Goal: Information Seeking & Learning: Check status

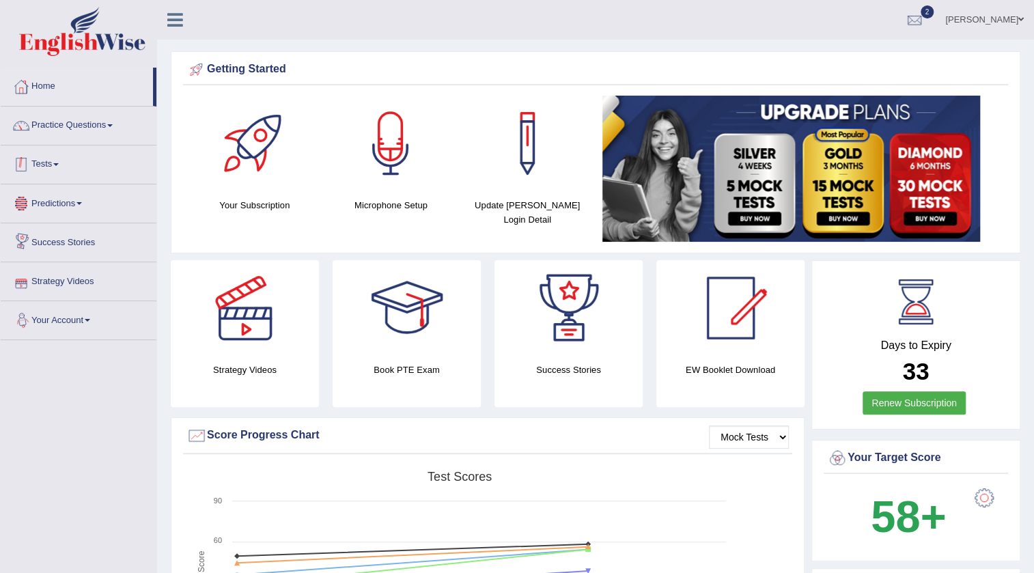
click at [50, 158] on link "Tests" at bounding box center [79, 163] width 156 height 34
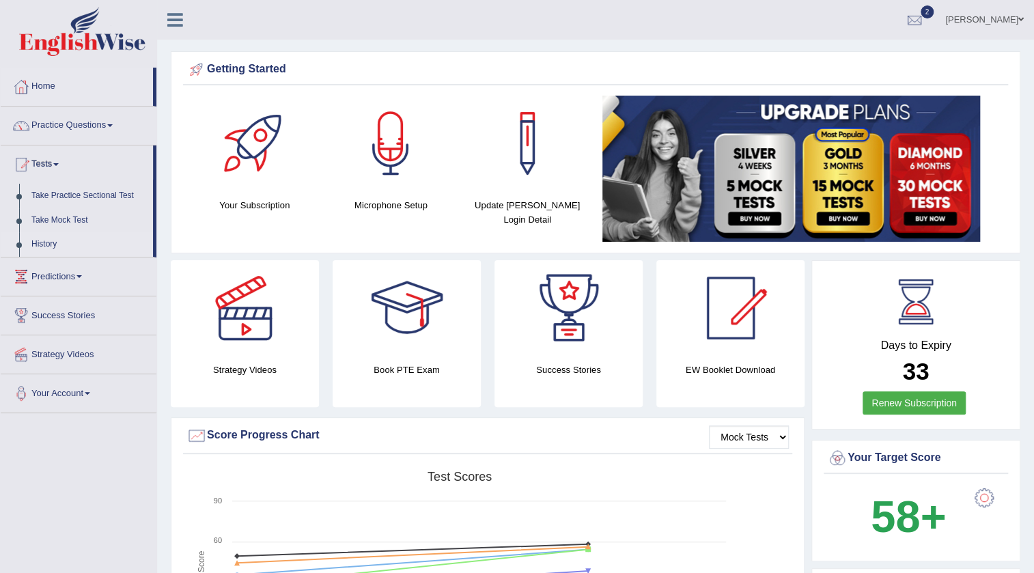
click at [34, 245] on link "History" at bounding box center [89, 244] width 128 height 25
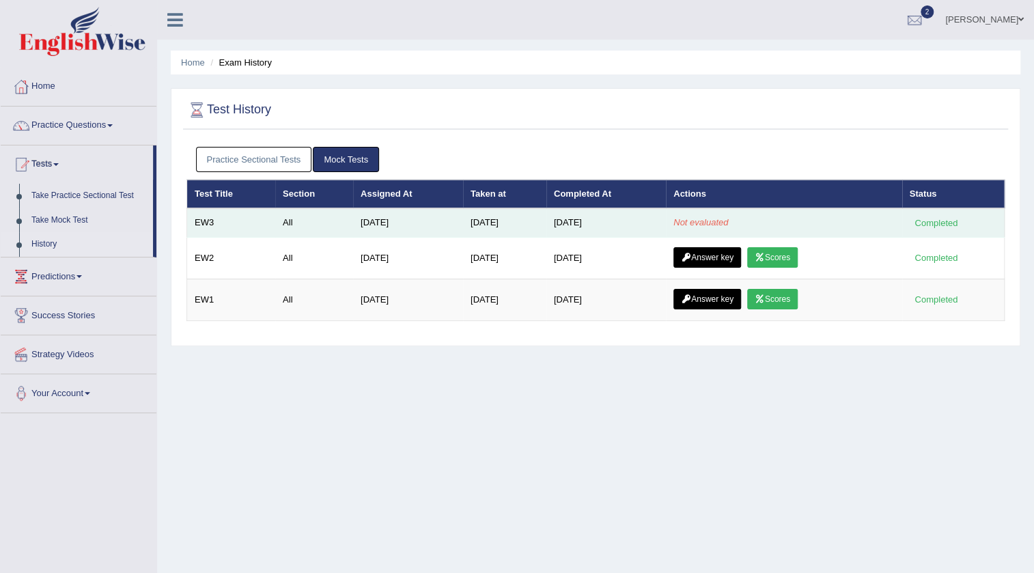
click at [704, 228] on td "Not evaluated" at bounding box center [784, 222] width 236 height 29
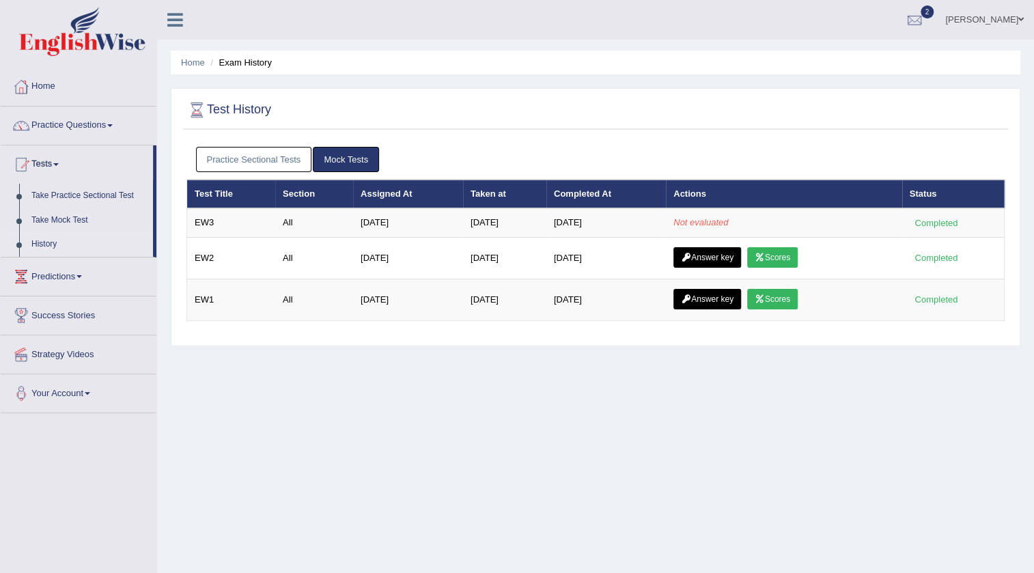
click at [441, 512] on div "Home Exam History Test History Practice Sectional Tests Mock Tests Test Title S…" at bounding box center [595, 341] width 877 height 683
click at [53, 83] on link "Home" at bounding box center [79, 85] width 156 height 34
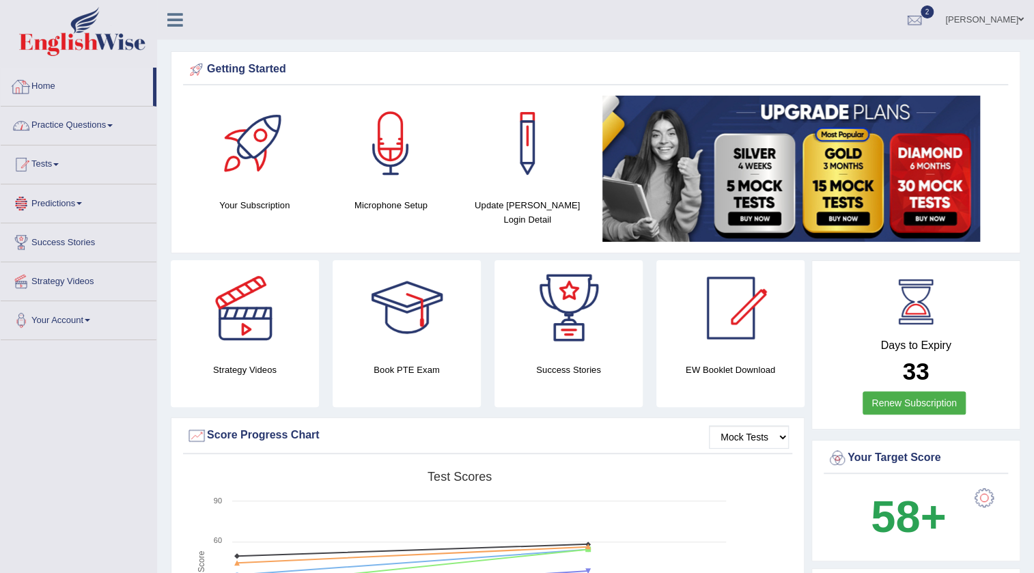
click at [58, 122] on link "Practice Questions" at bounding box center [79, 124] width 156 height 34
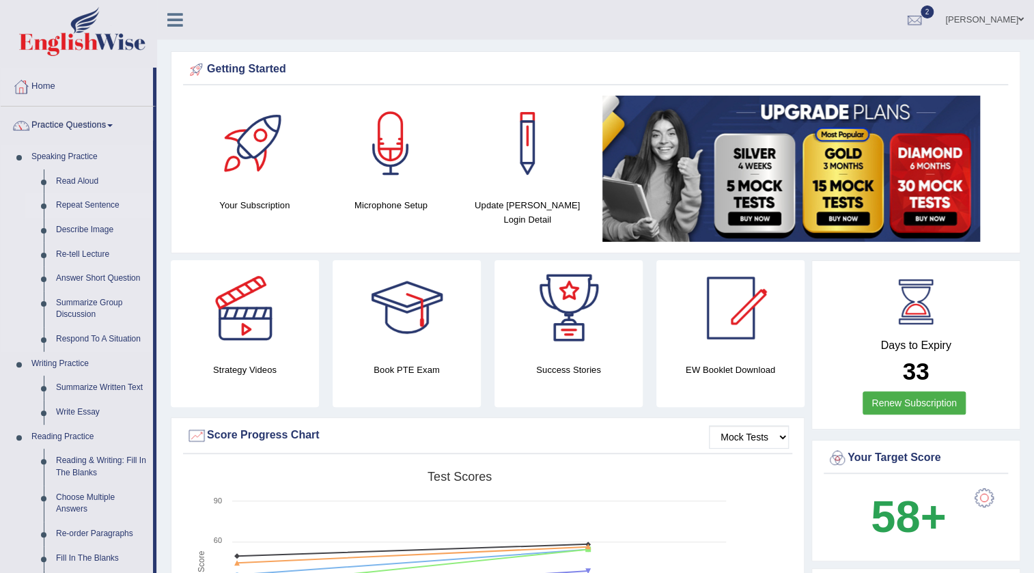
click at [76, 204] on link "Repeat Sentence" at bounding box center [101, 205] width 103 height 25
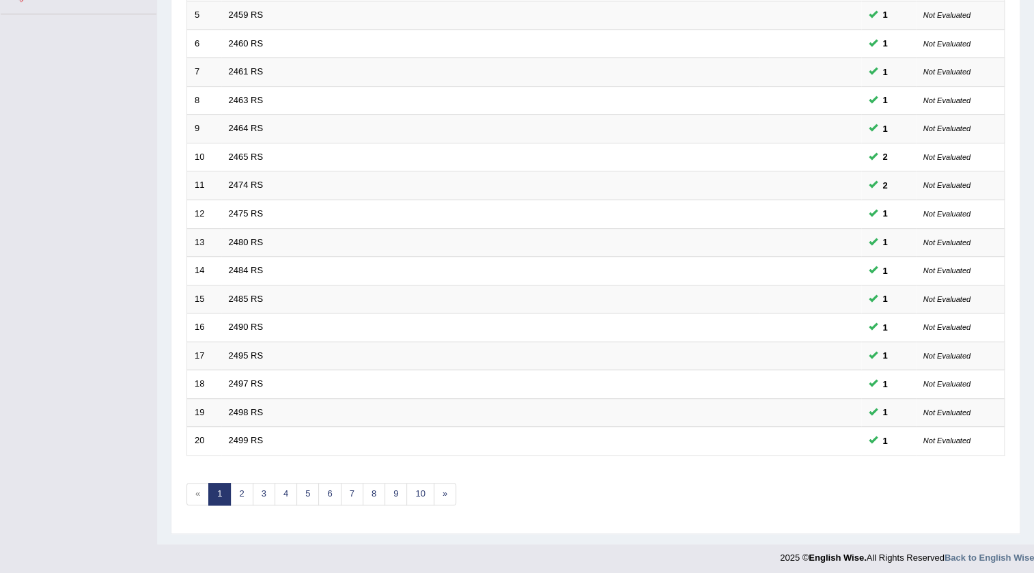
scroll to position [329, 0]
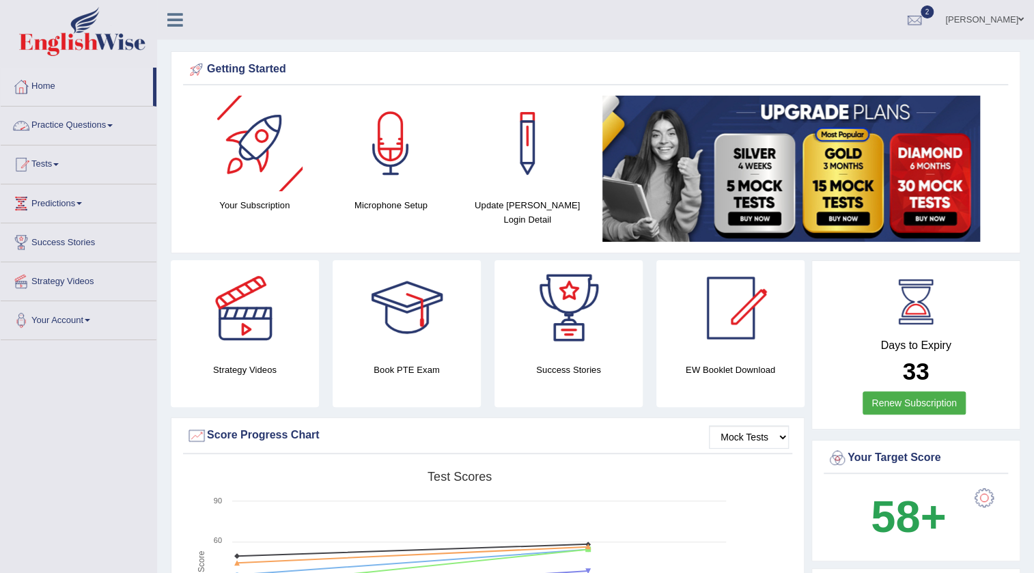
click at [91, 113] on link "Practice Questions" at bounding box center [79, 124] width 156 height 34
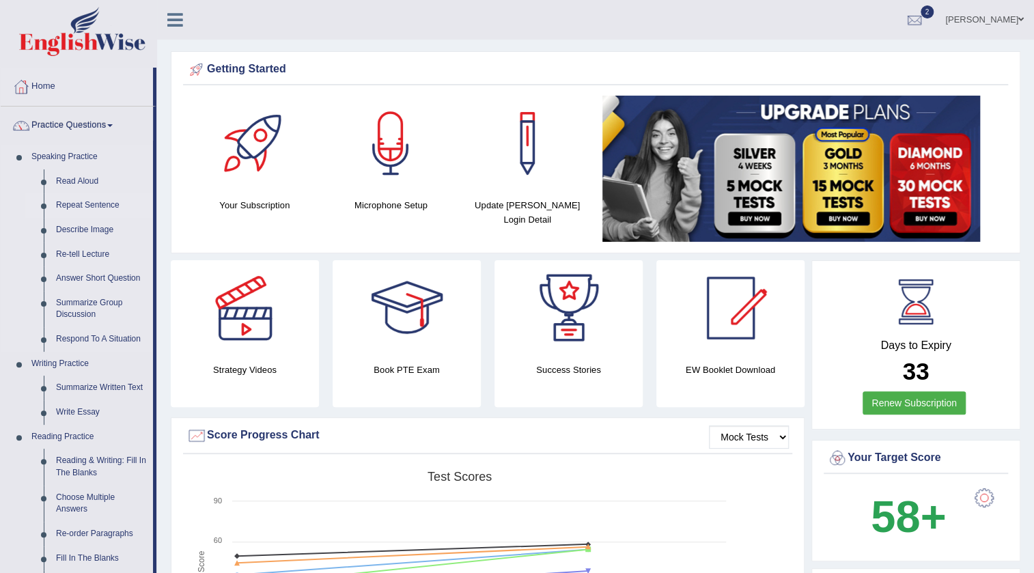
click at [76, 202] on link "Repeat Sentence" at bounding box center [101, 205] width 103 height 25
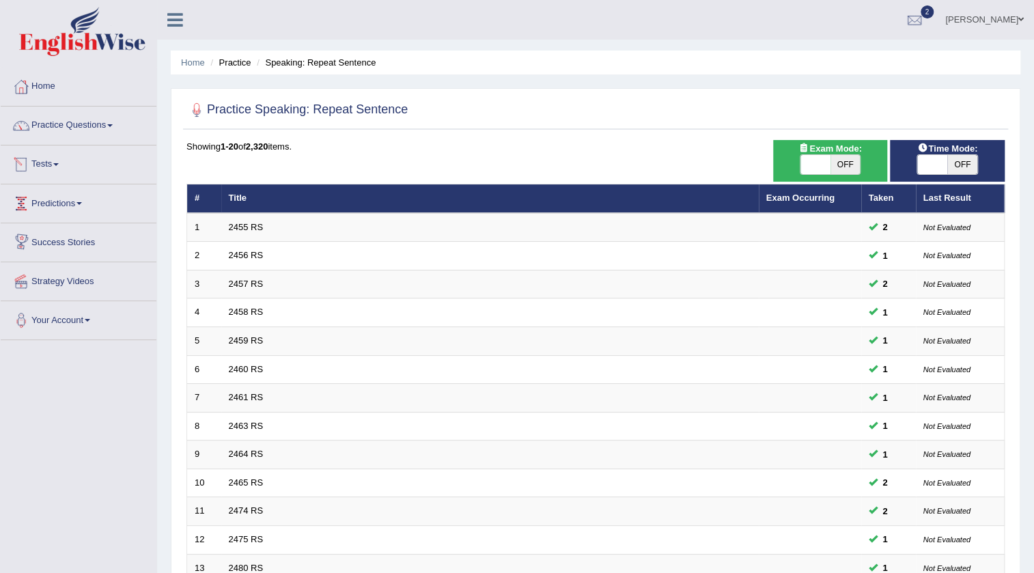
click at [46, 167] on link "Tests" at bounding box center [79, 163] width 156 height 34
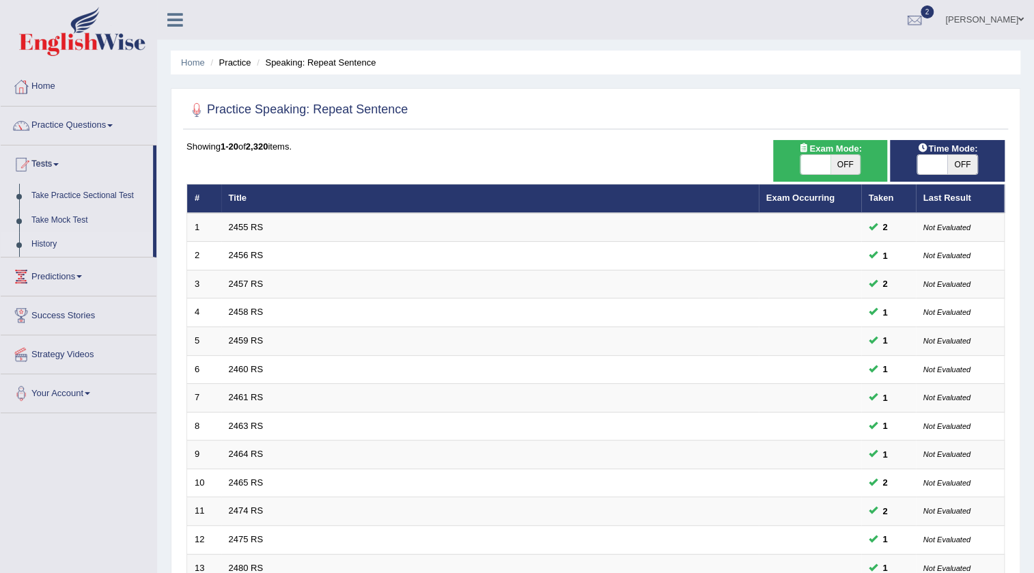
click at [54, 234] on link "History" at bounding box center [89, 244] width 128 height 25
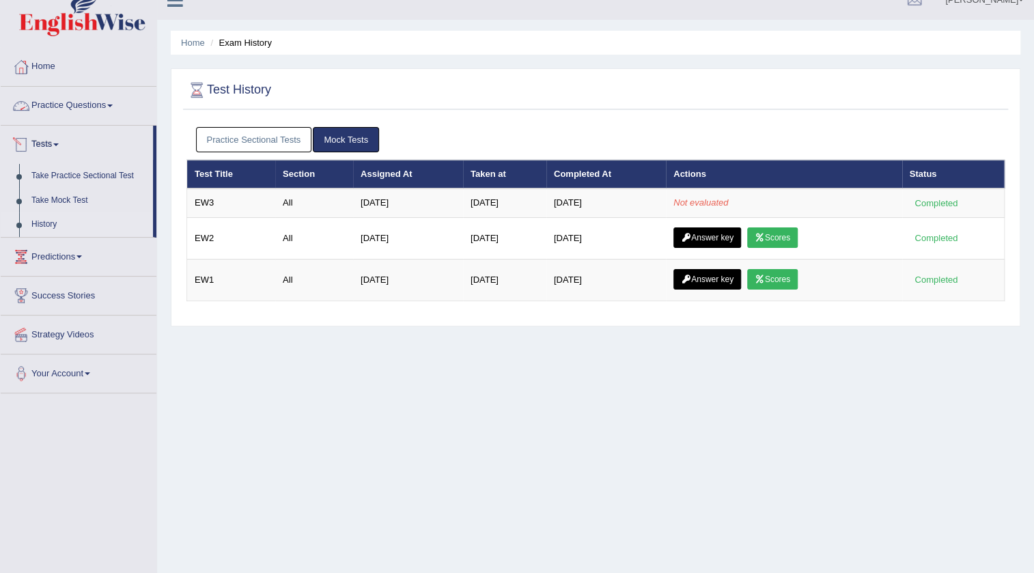
click at [77, 104] on link "Practice Questions" at bounding box center [79, 104] width 156 height 34
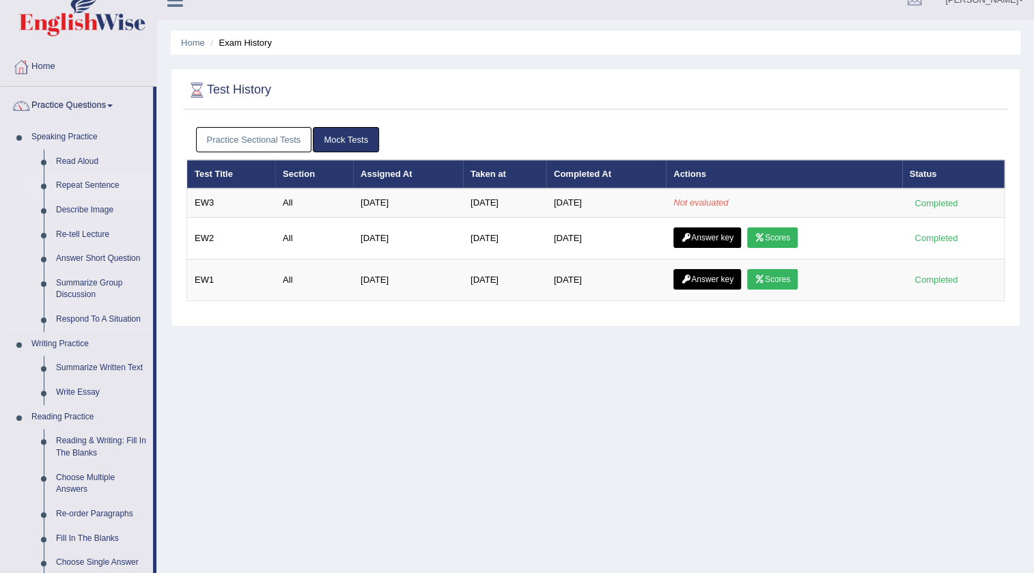
click at [96, 180] on link "Repeat Sentence" at bounding box center [101, 186] width 103 height 25
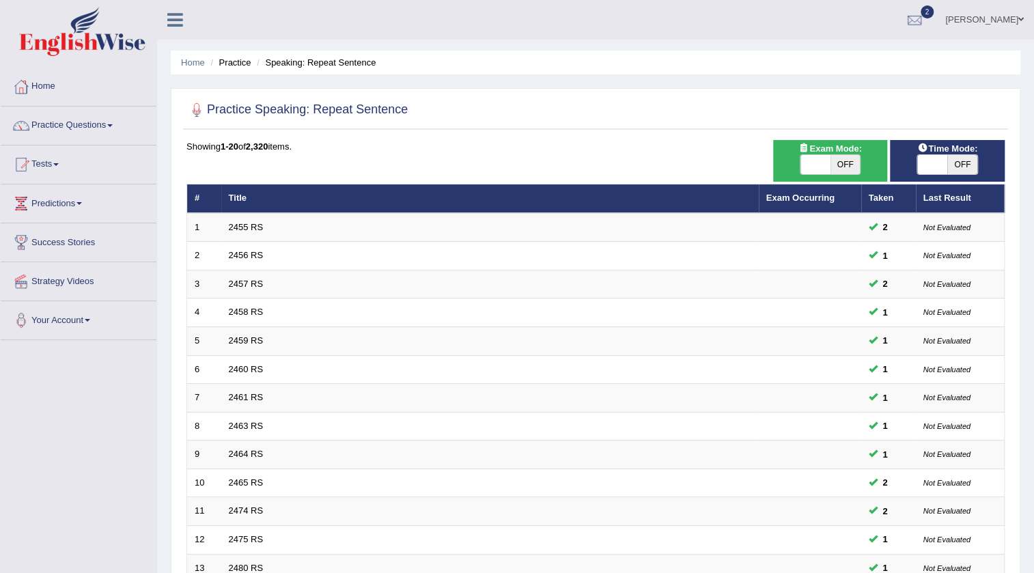
click at [97, 180] on li "Tests Take Practice Sectional Test Take Mock Test History" at bounding box center [79, 165] width 156 height 39
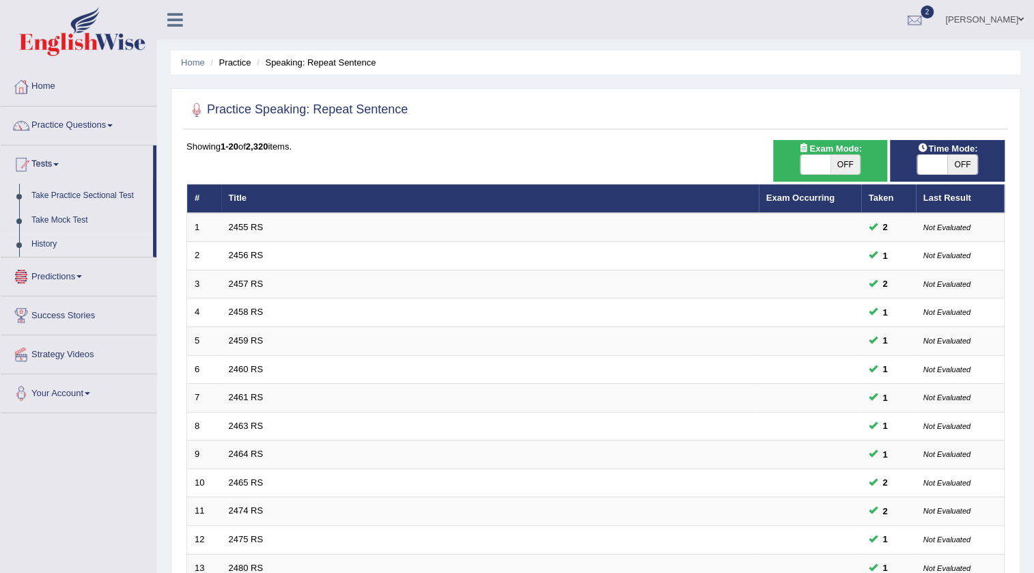
click at [49, 246] on link "History" at bounding box center [89, 244] width 128 height 25
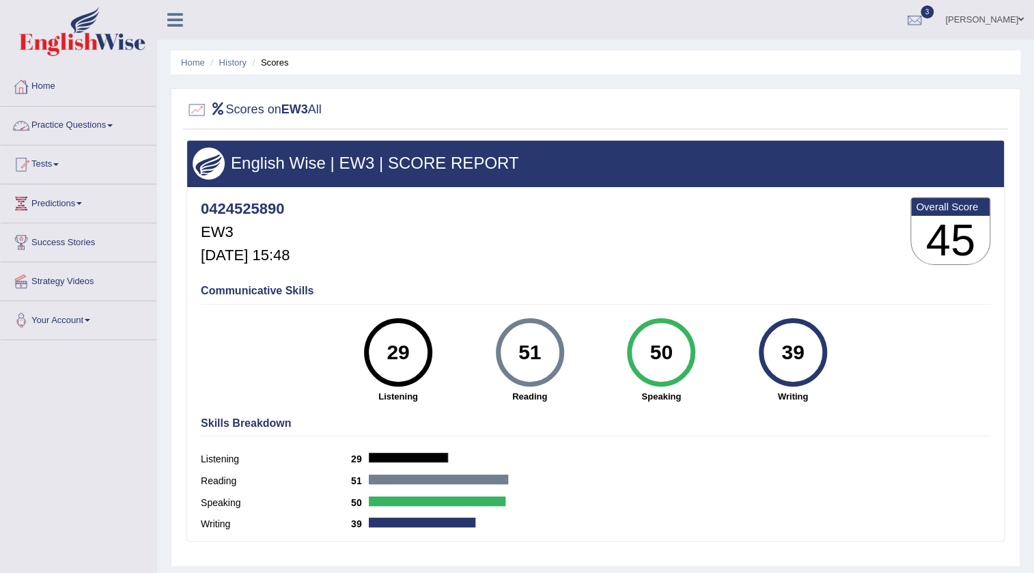
click at [113, 125] on span at bounding box center [109, 125] width 5 height 3
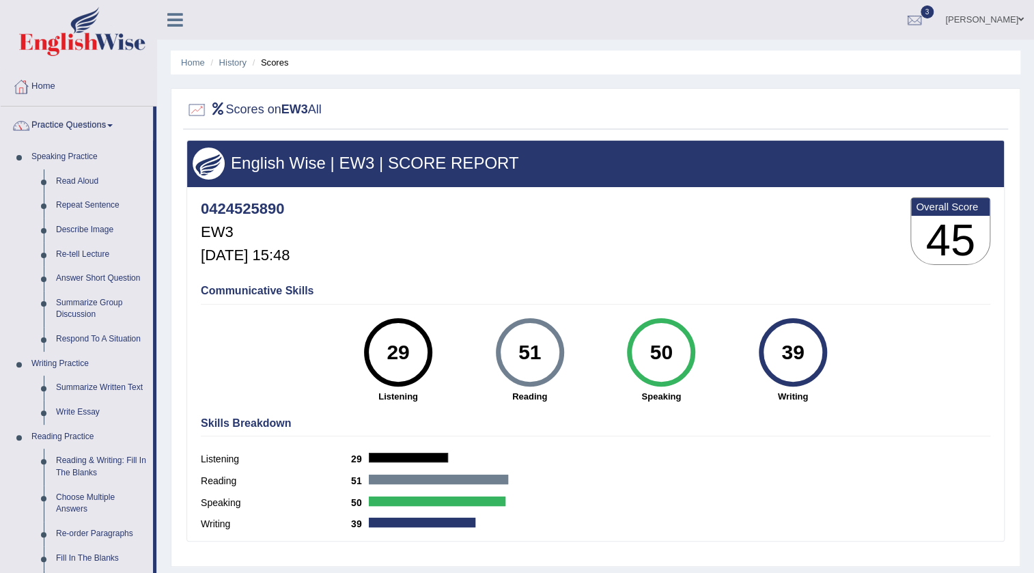
click at [627, 70] on ul "Home History Scores" at bounding box center [596, 63] width 850 height 24
click at [262, 297] on div "Communicative Skills 29 Listening 51 Reading 50 Speaking 39 Writing" at bounding box center [595, 342] width 797 height 129
click at [107, 127] on link "Practice Questions" at bounding box center [77, 124] width 152 height 34
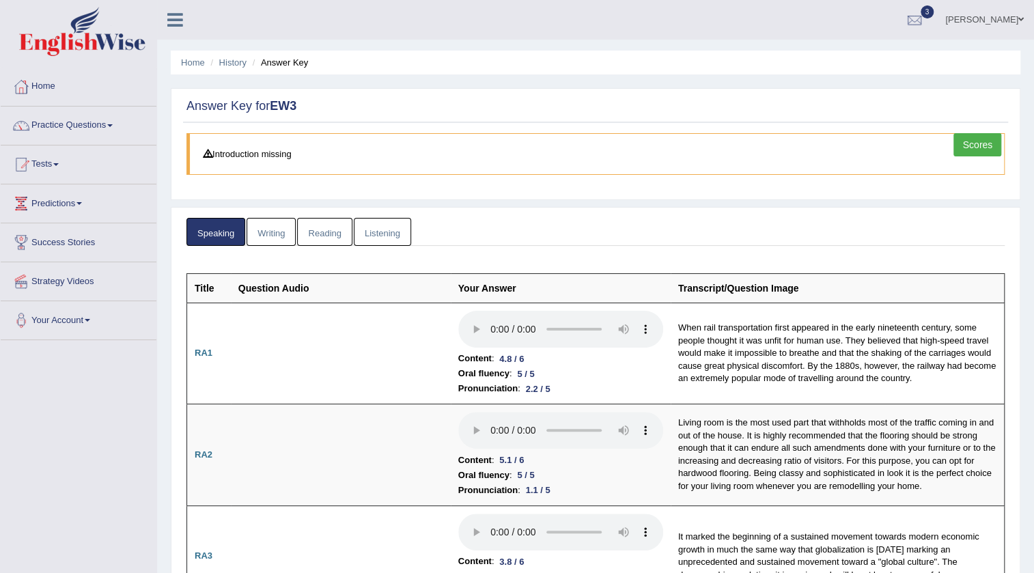
click at [320, 223] on link "Reading" at bounding box center [324, 232] width 55 height 28
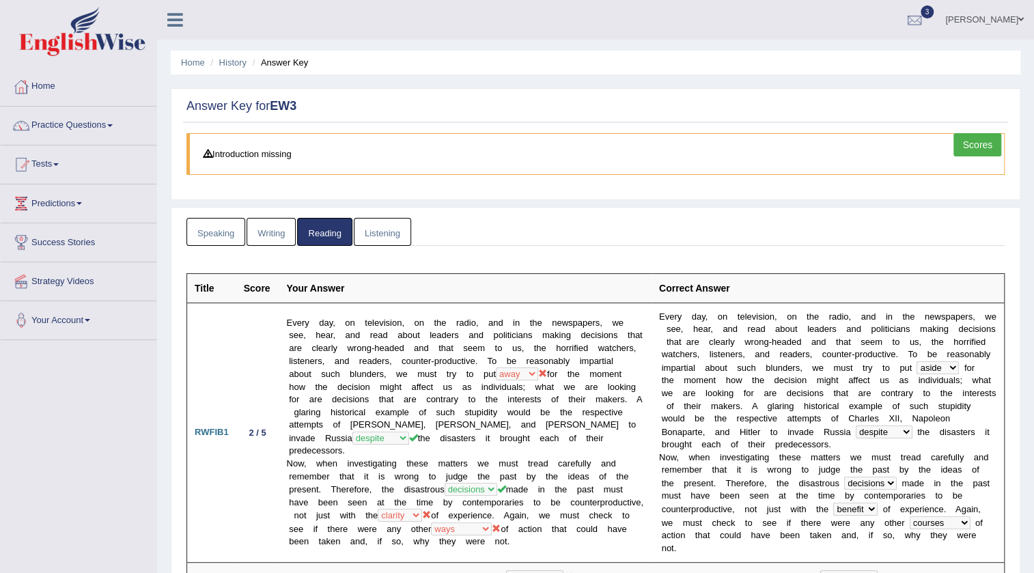
click at [380, 230] on link "Listening" at bounding box center [382, 232] width 57 height 28
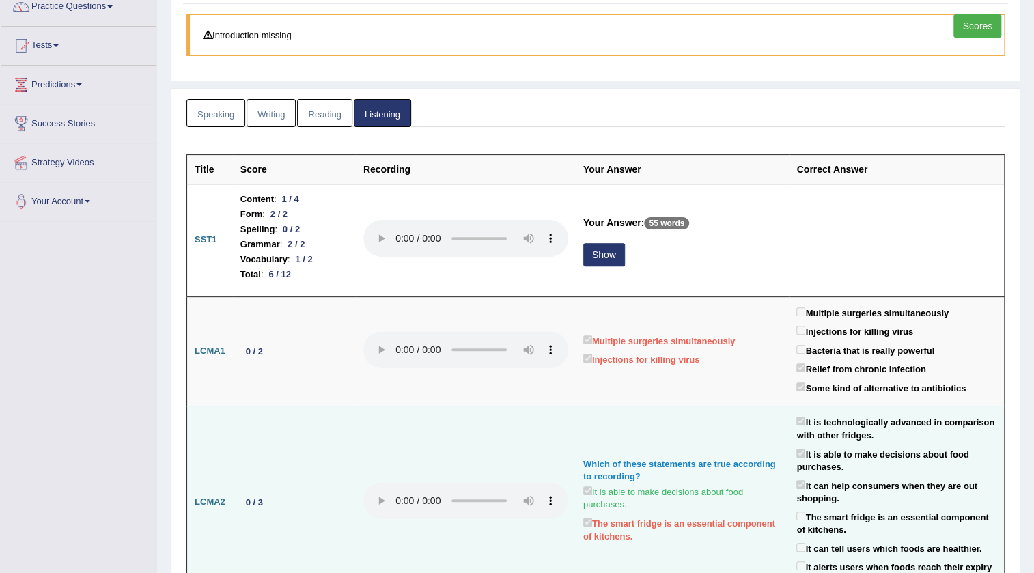
scroll to position [87, 0]
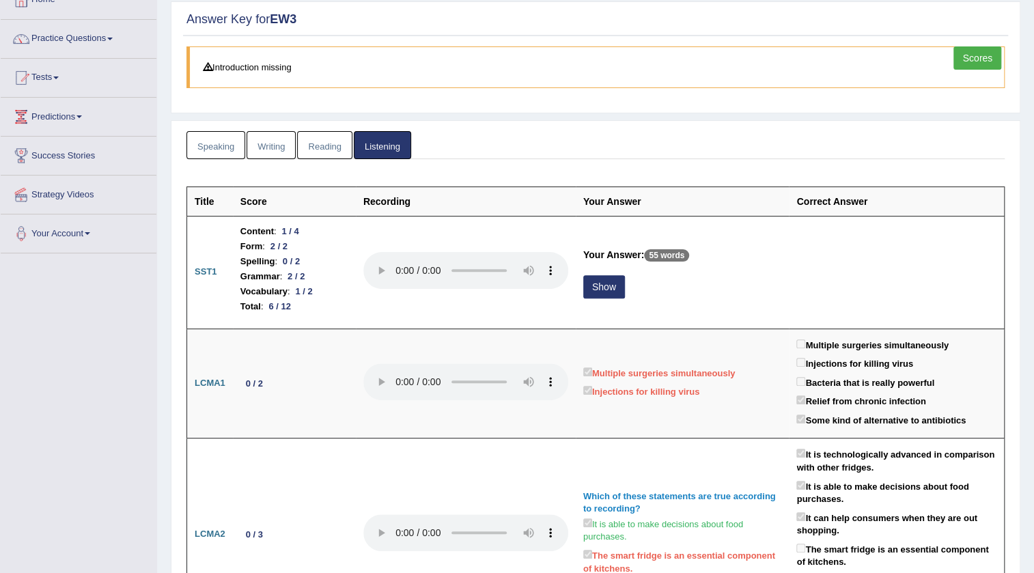
click at [262, 149] on link "Writing" at bounding box center [271, 145] width 49 height 28
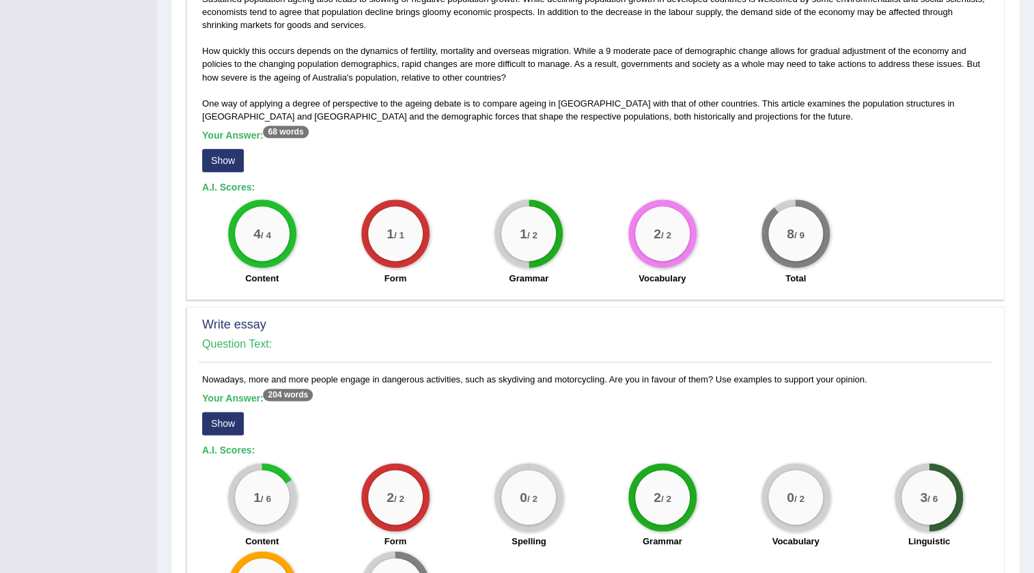
scroll to position [972, 0]
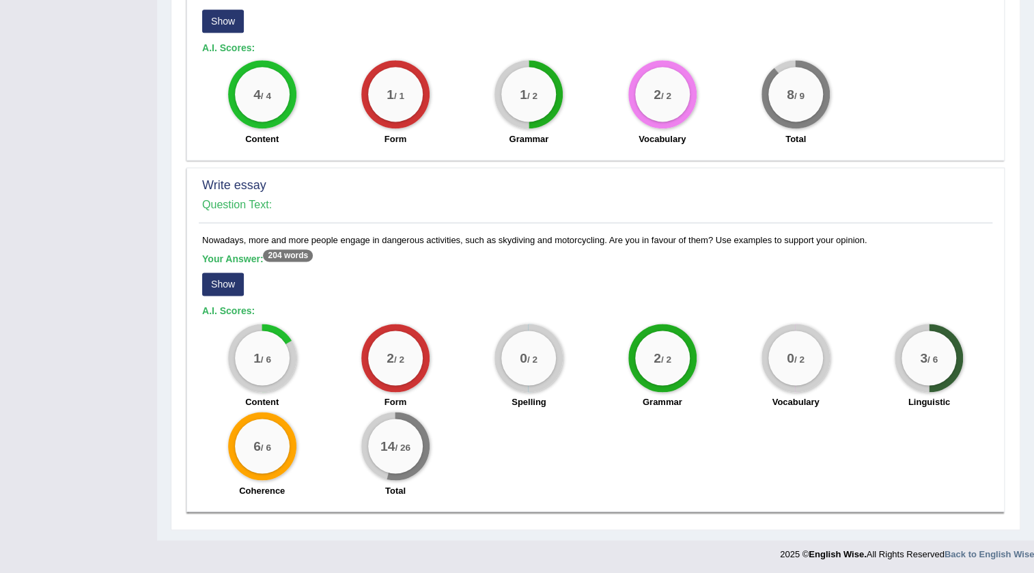
click at [235, 279] on button "Show" at bounding box center [223, 284] width 42 height 23
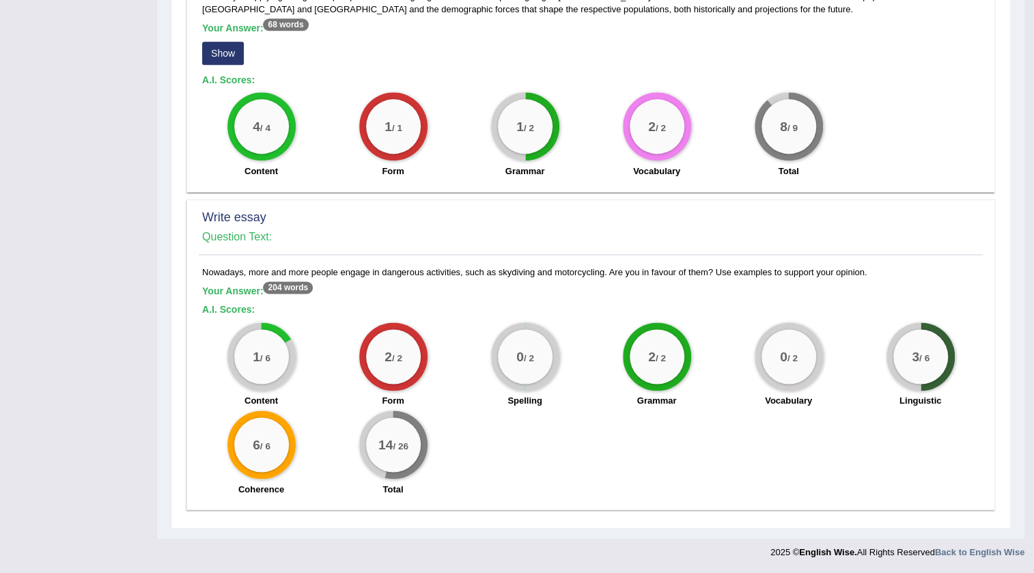
scroll to position [938, 0]
